Goal: Find specific page/section: Find specific page/section

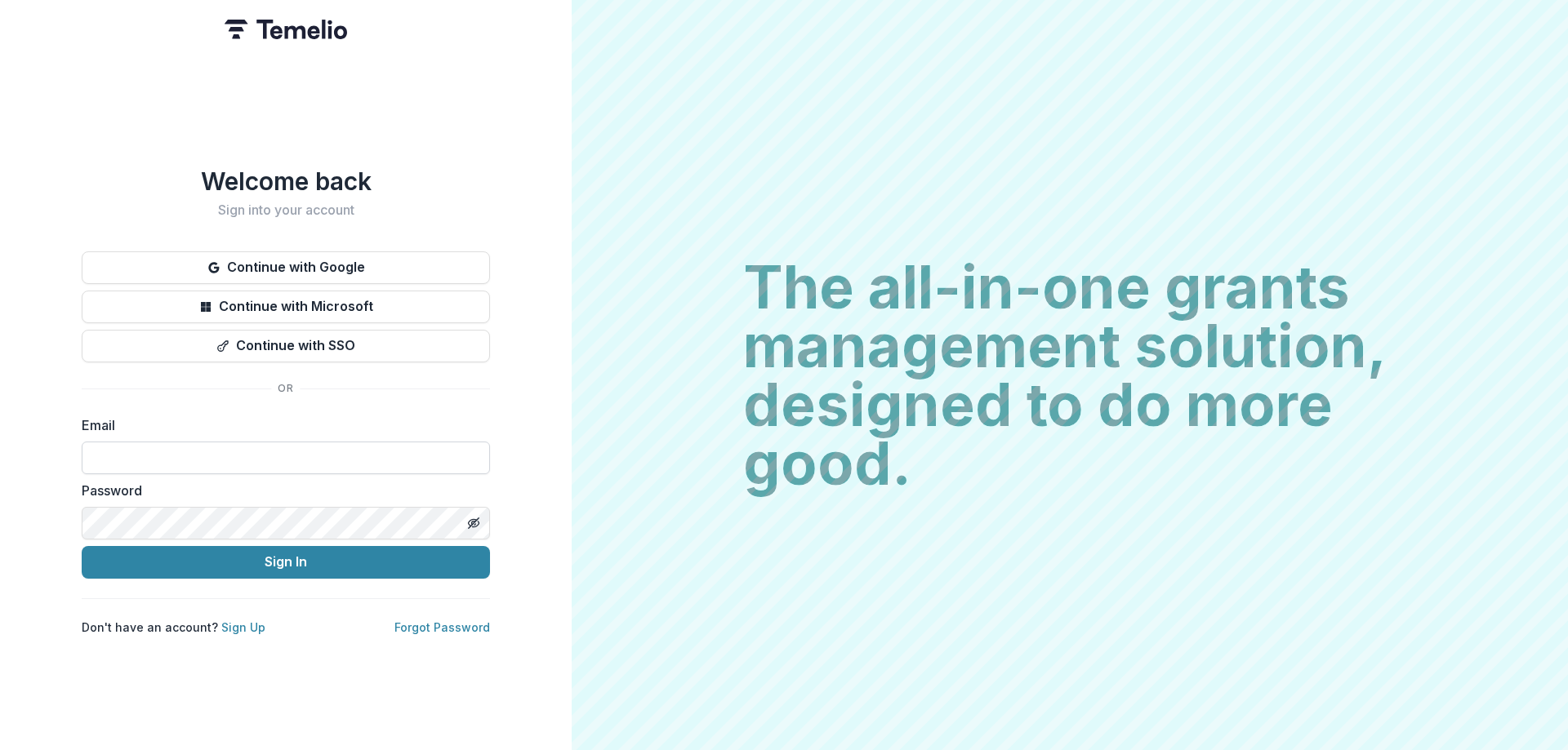
click at [231, 446] on input at bounding box center [285, 458] width 408 height 32
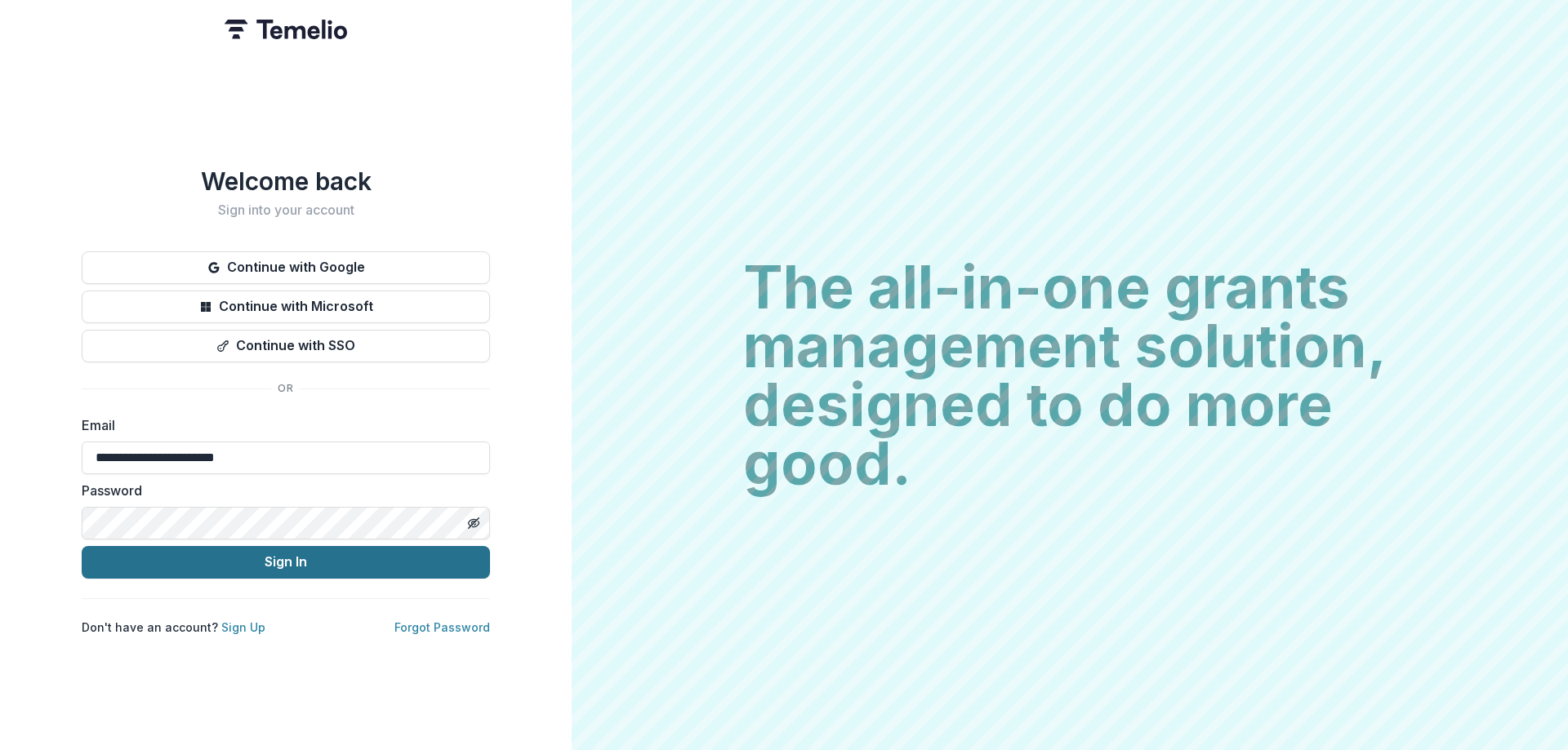
type input "**********"
click at [199, 554] on button "Sign In" at bounding box center [285, 562] width 408 height 32
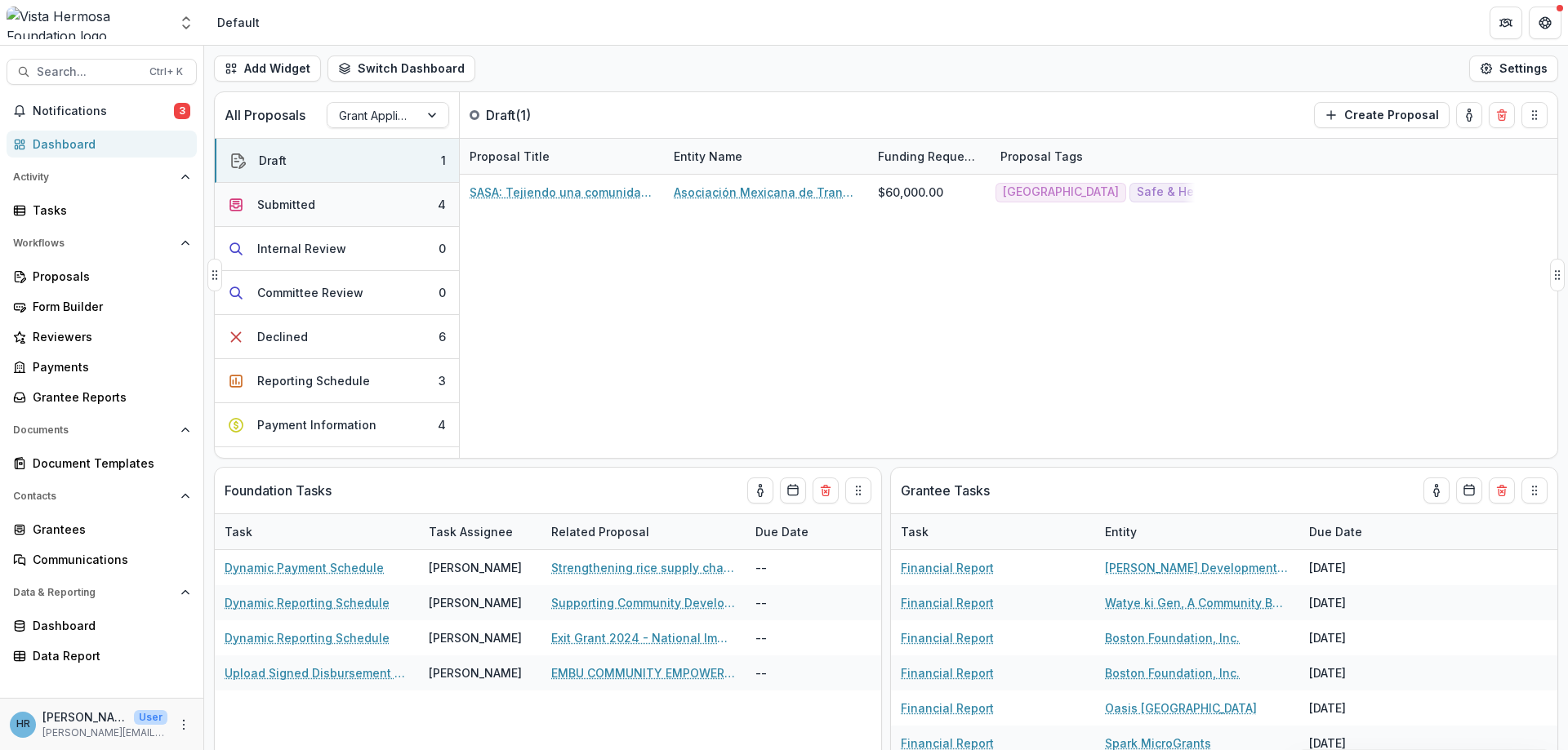
click at [324, 215] on button "Submitted 4" at bounding box center [337, 205] width 245 height 44
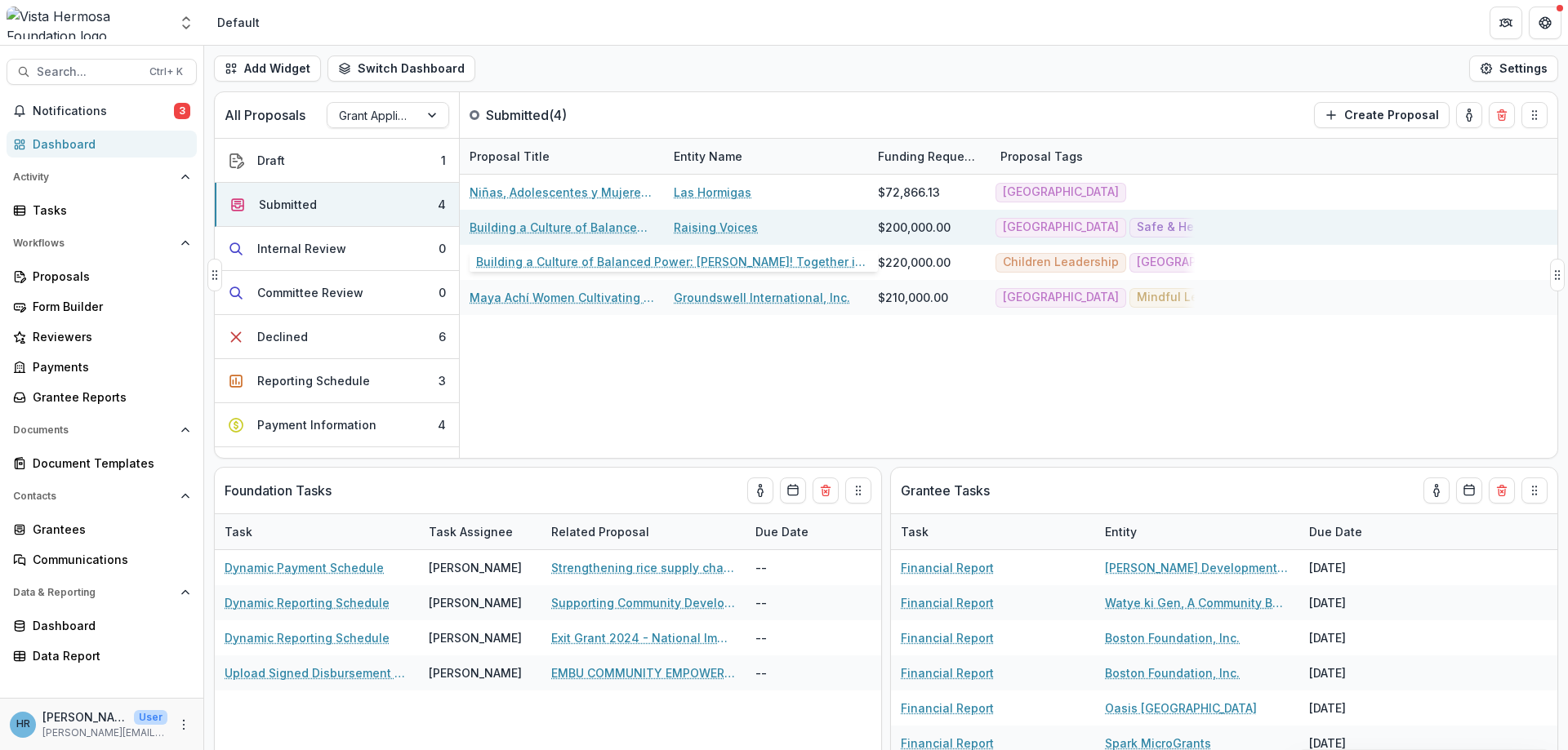
click at [599, 228] on link "Building a Culture of Balanced Power: [PERSON_NAME]! Together in [GEOGRAPHIC_DA…" at bounding box center [562, 227] width 185 height 18
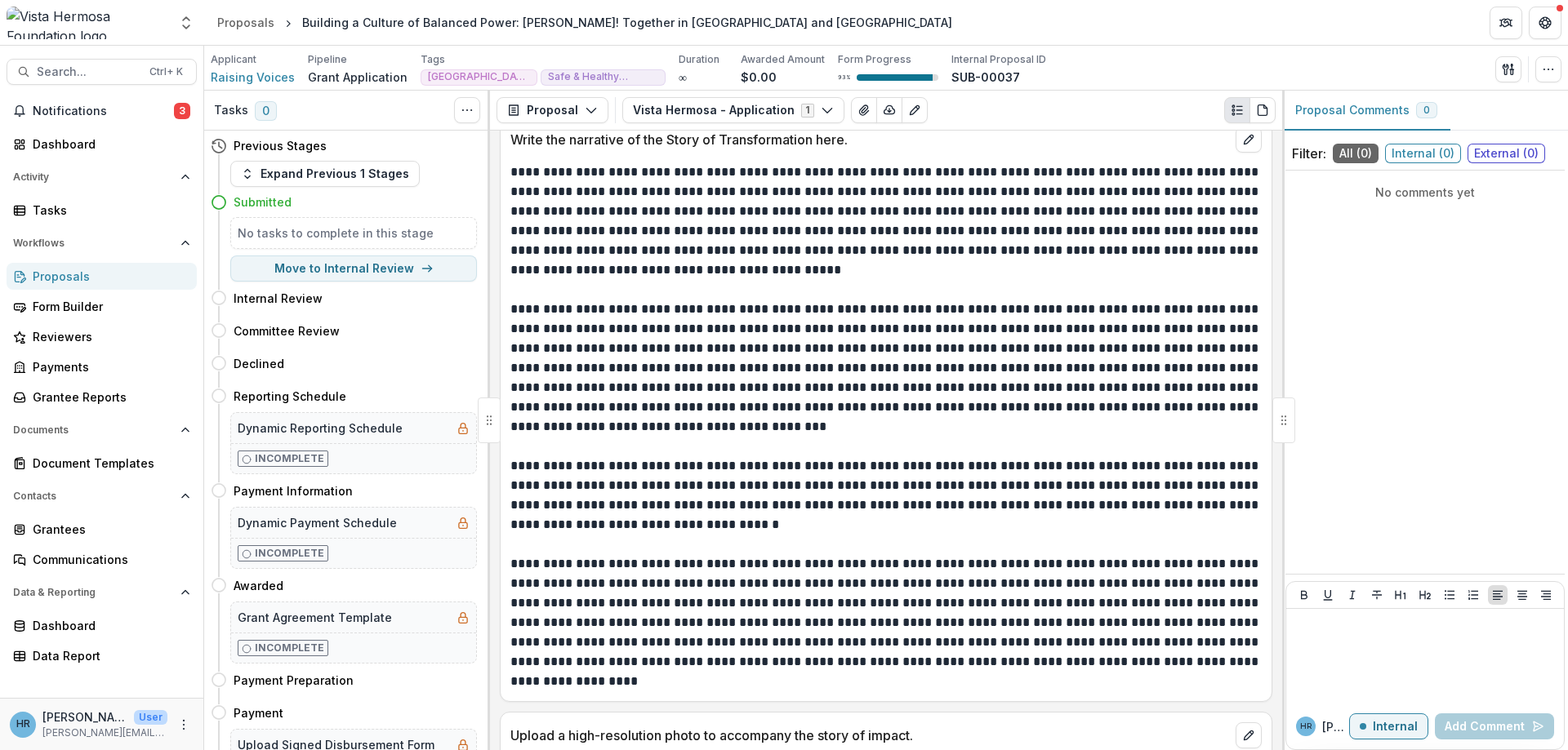
scroll to position [10775, 0]
